Goal: Task Accomplishment & Management: Complete application form

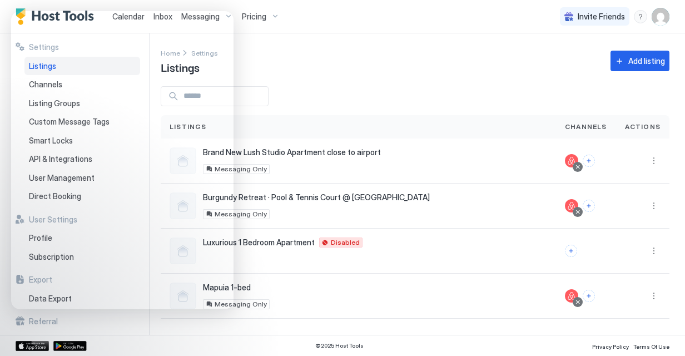
click at [384, 54] on div "Home Settings Listings Add listing" at bounding box center [415, 61] width 509 height 28
click at [641, 54] on button "Add listing" at bounding box center [639, 61] width 59 height 21
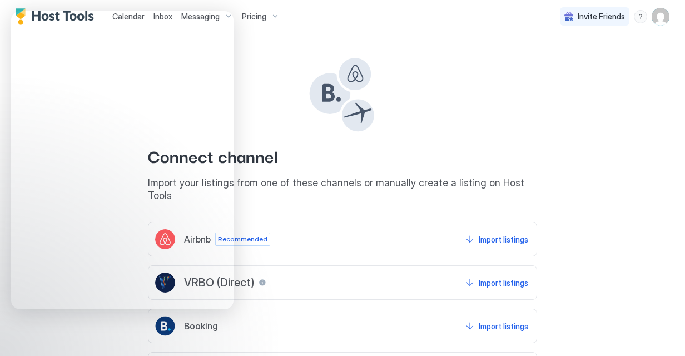
click at [504, 234] on div "Import listings" at bounding box center [503, 240] width 49 height 12
